Goal: Task Accomplishment & Management: Manage account settings

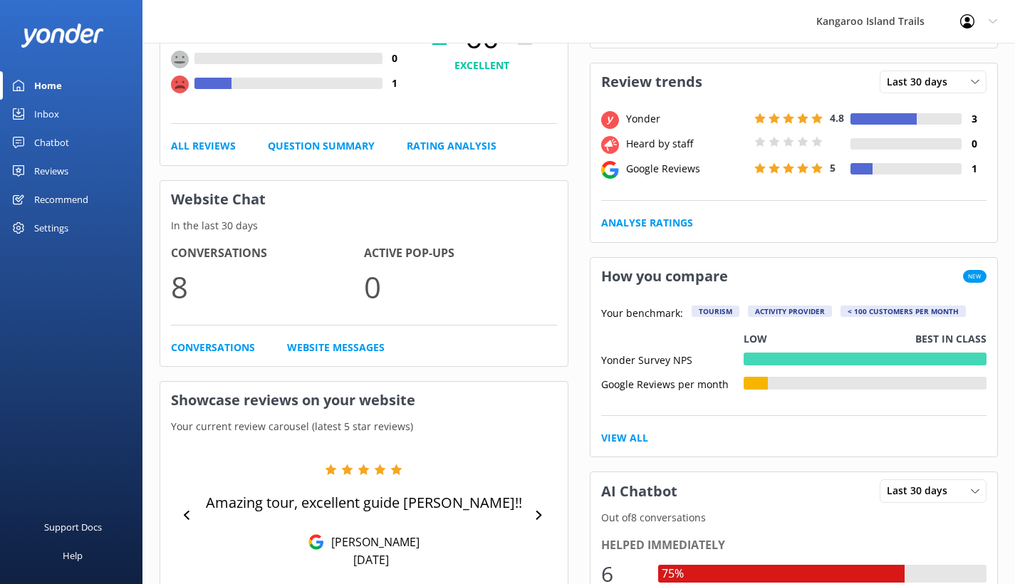
scroll to position [42, 0]
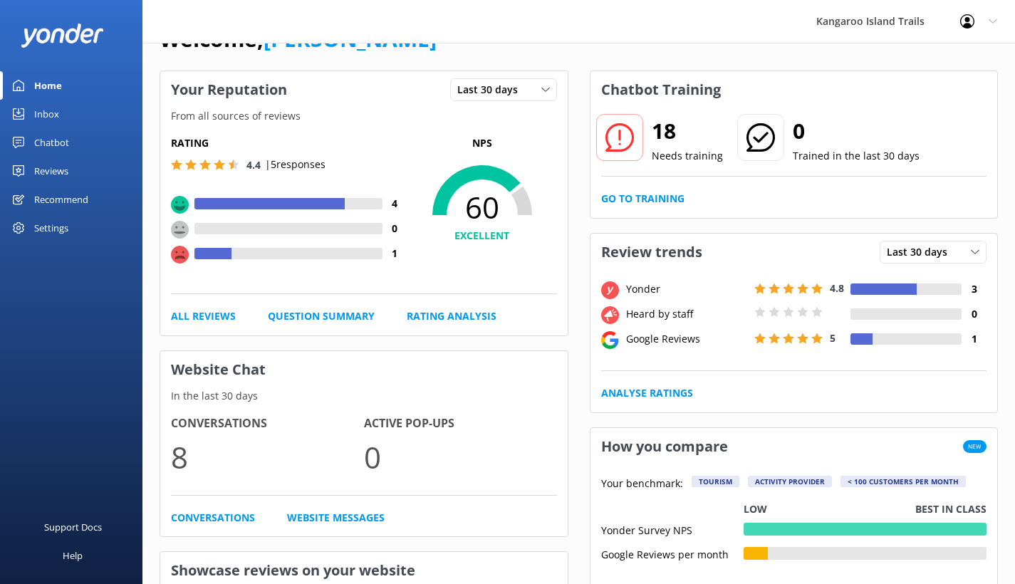
click at [57, 164] on div "Reviews" at bounding box center [51, 171] width 34 height 29
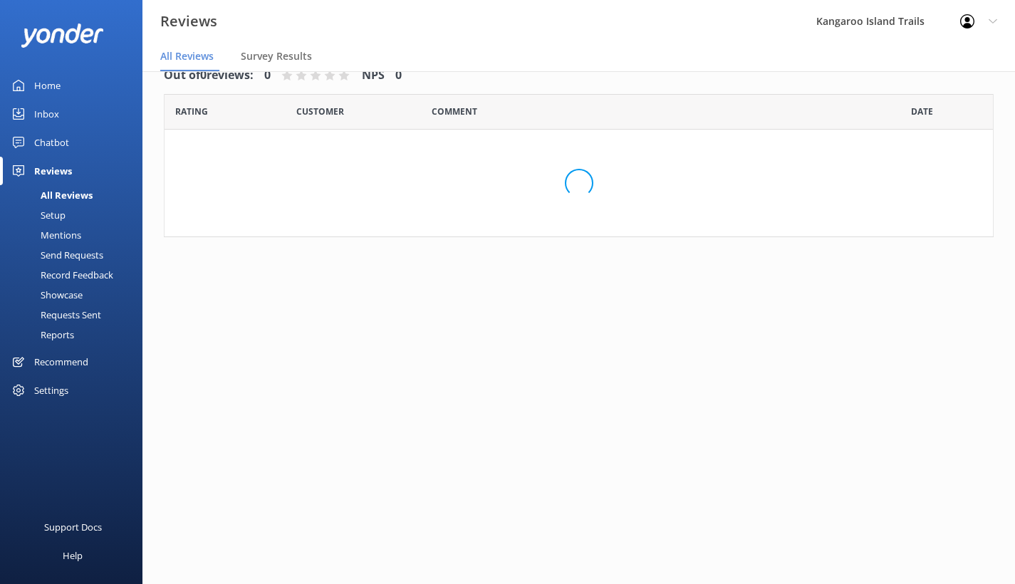
scroll to position [29, 0]
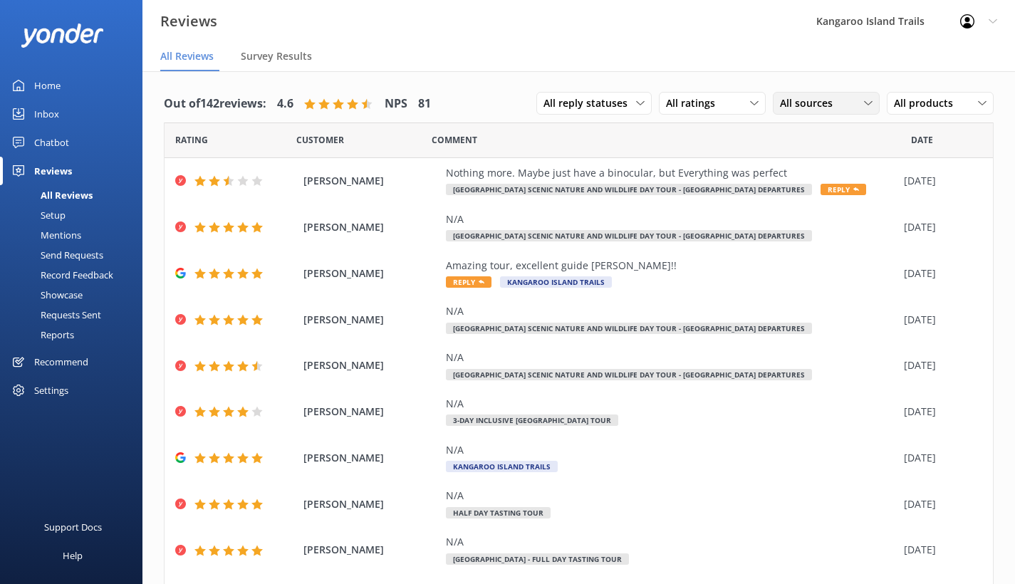
click at [854, 95] on div "All sources" at bounding box center [827, 103] width 100 height 16
click at [822, 217] on div "Google reviews" at bounding box center [835, 219] width 83 height 14
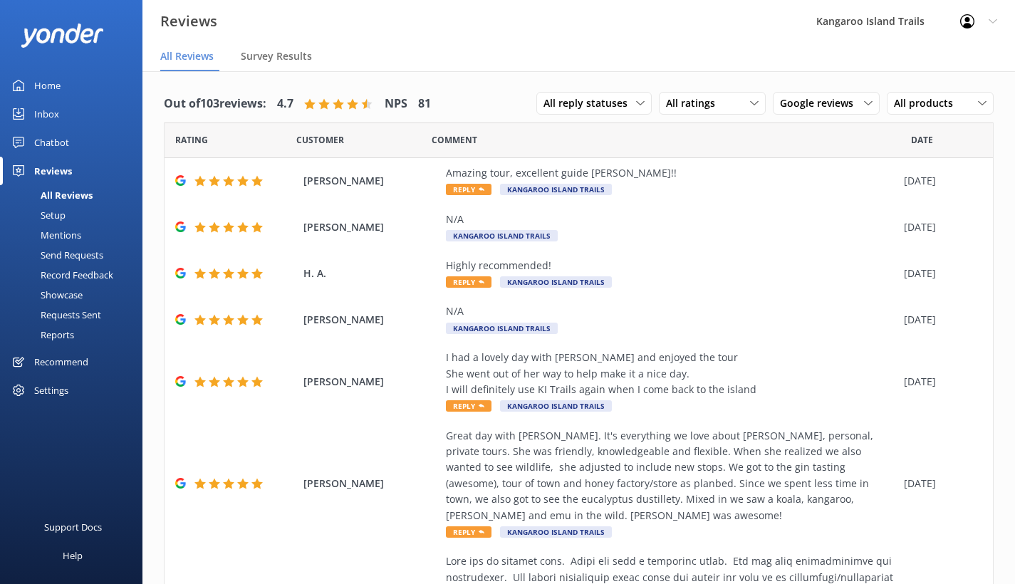
click at [56, 133] on div "Chatbot" at bounding box center [51, 142] width 35 height 29
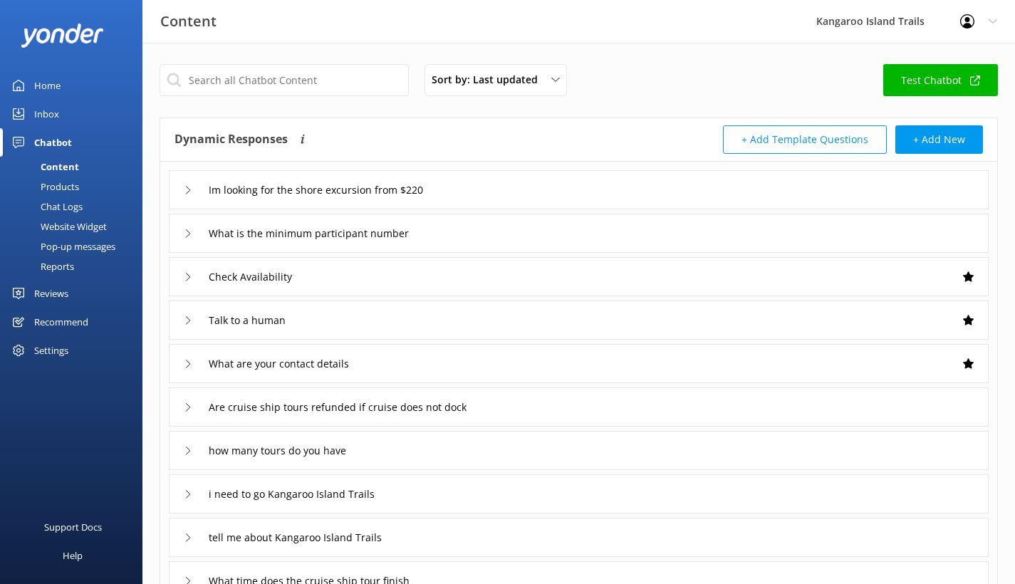
click at [48, 113] on div "Inbox" at bounding box center [46, 114] width 25 height 29
